Goal: Find contact information

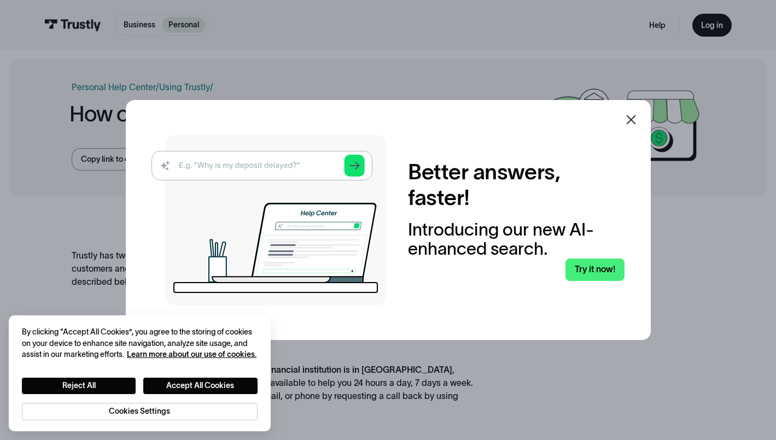
click at [632, 119] on icon at bounding box center [631, 119] width 13 height 13
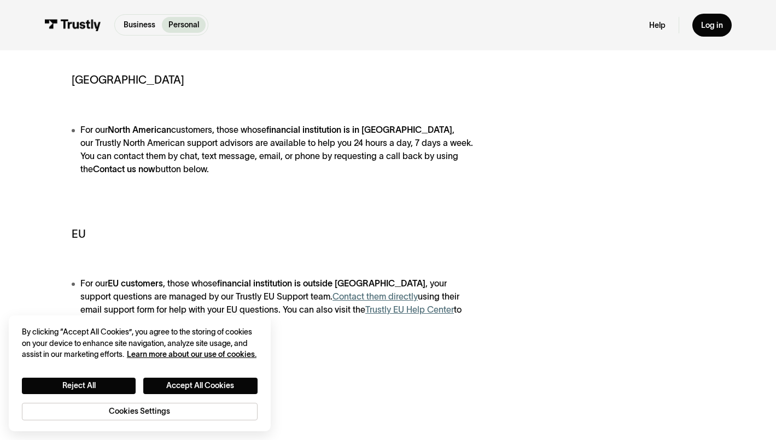
scroll to position [547, 0]
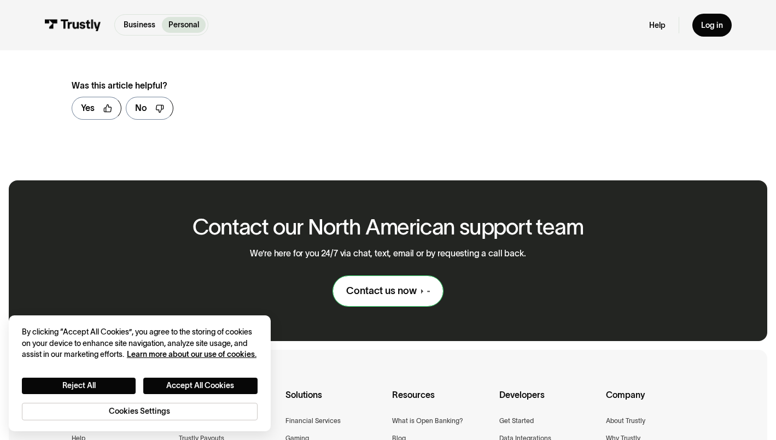
click at [376, 292] on div "Contact us now" at bounding box center [381, 291] width 71 height 13
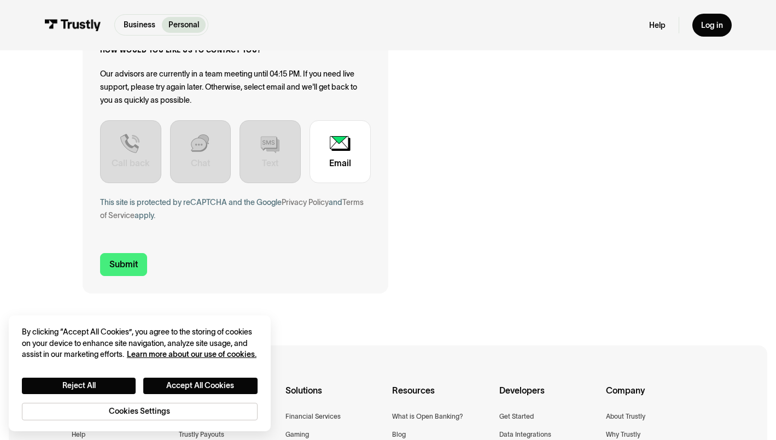
scroll to position [331, 0]
